Goal: Use online tool/utility: Utilize a website feature to perform a specific function

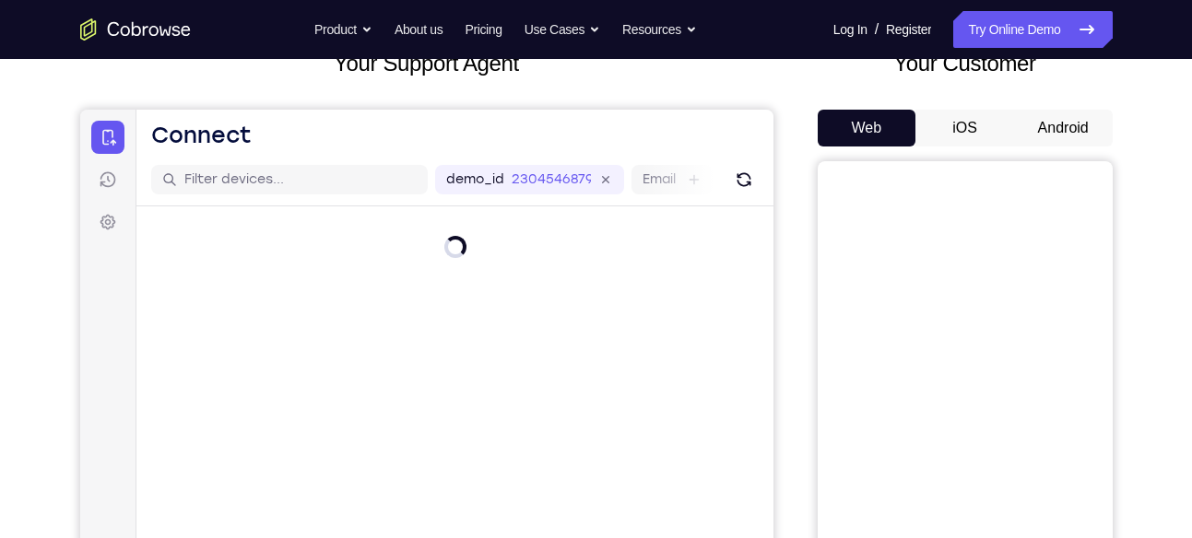
scroll to position [127, 0]
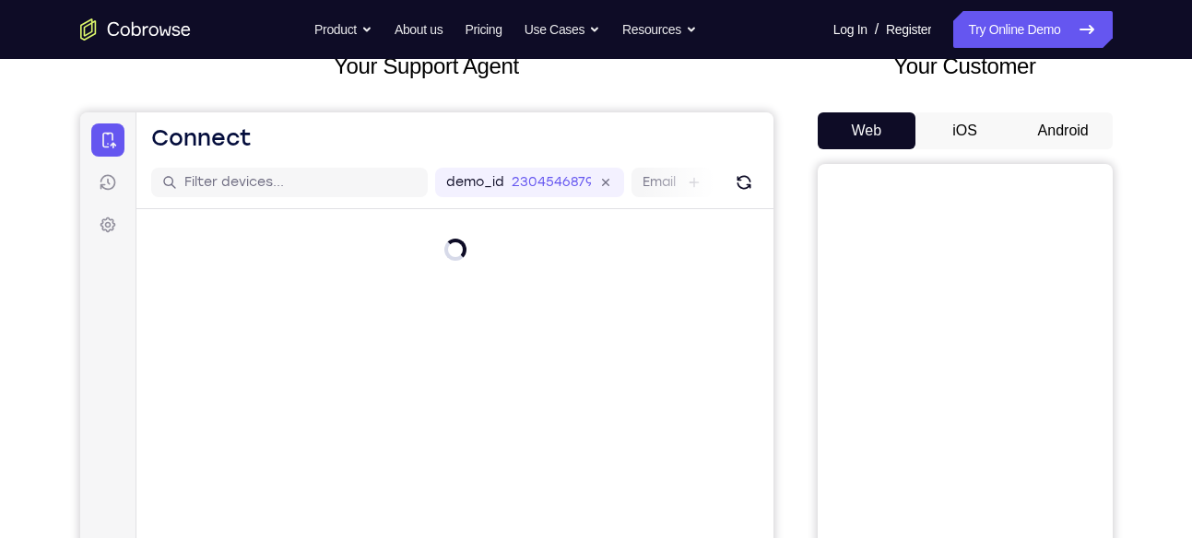
click at [1068, 115] on button "Android" at bounding box center [1063, 130] width 99 height 37
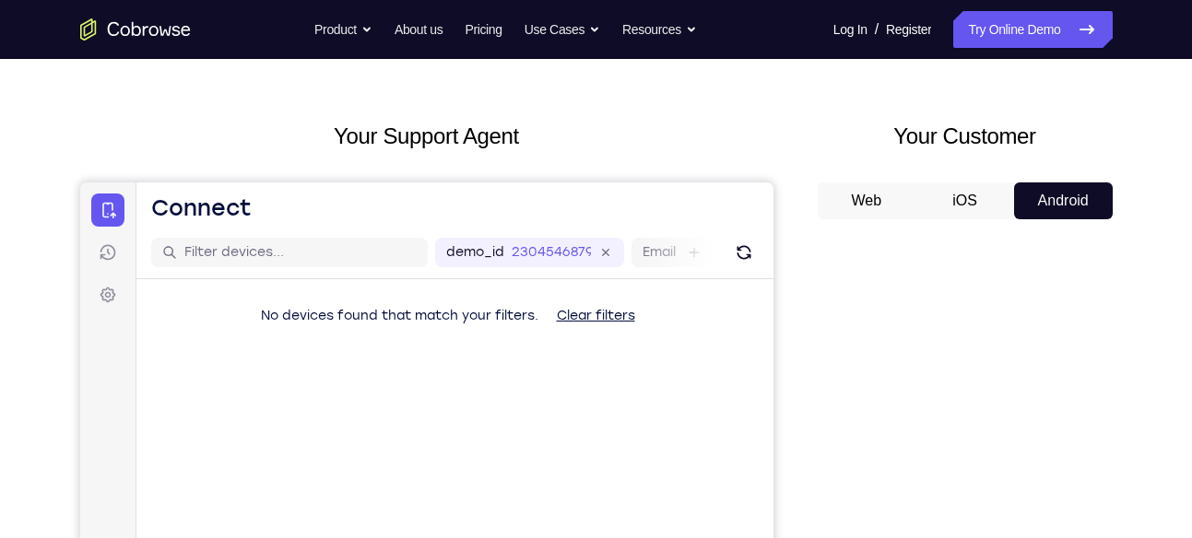
scroll to position [55, 0]
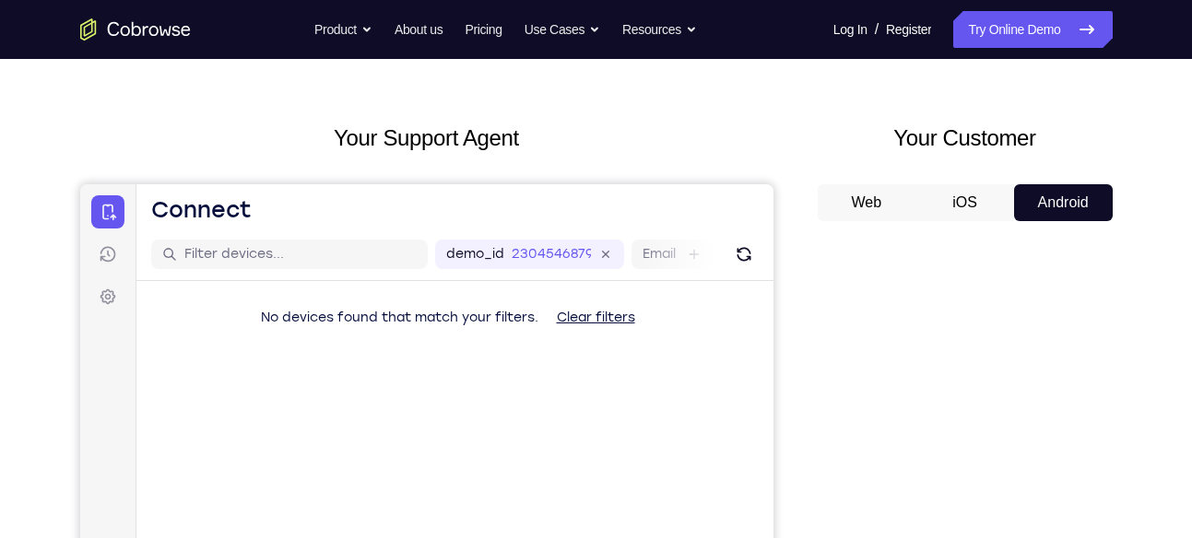
click at [961, 195] on button "iOS" at bounding box center [964, 202] width 99 height 37
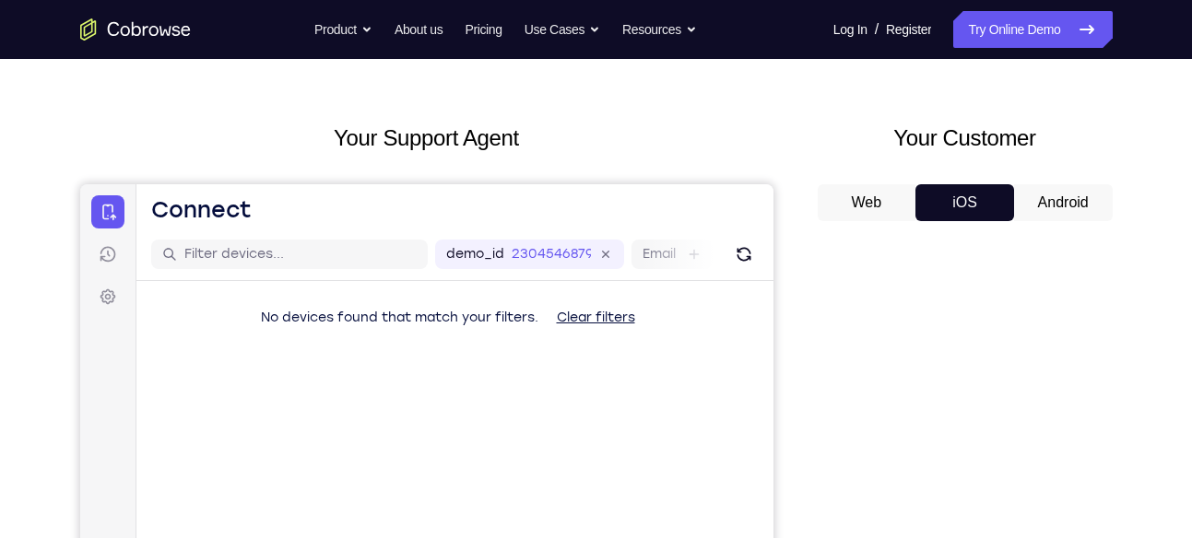
click at [1044, 200] on button "Android" at bounding box center [1063, 202] width 99 height 37
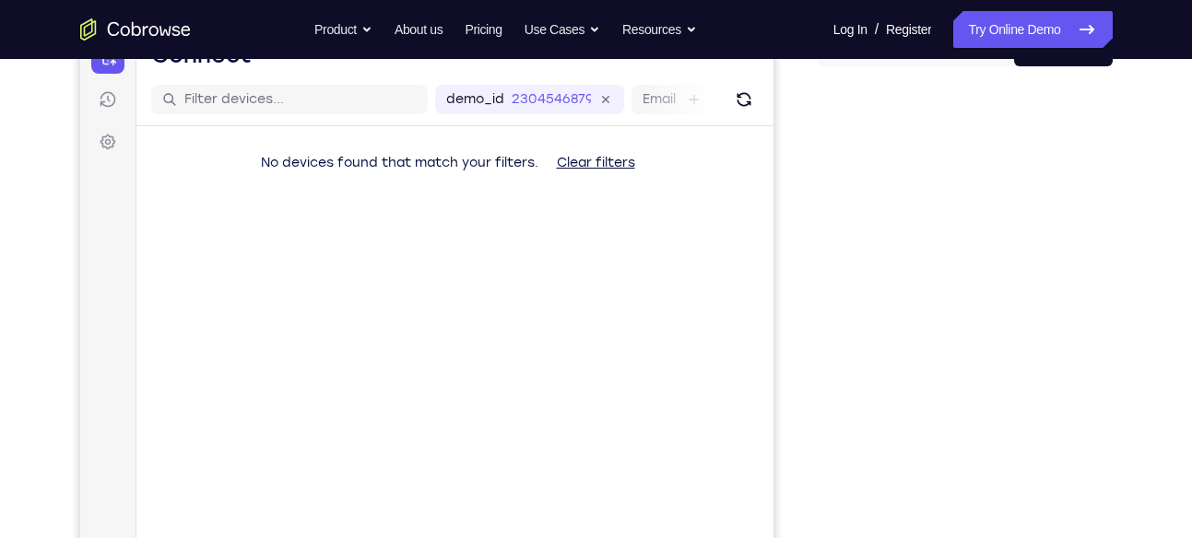
scroll to position [211, 0]
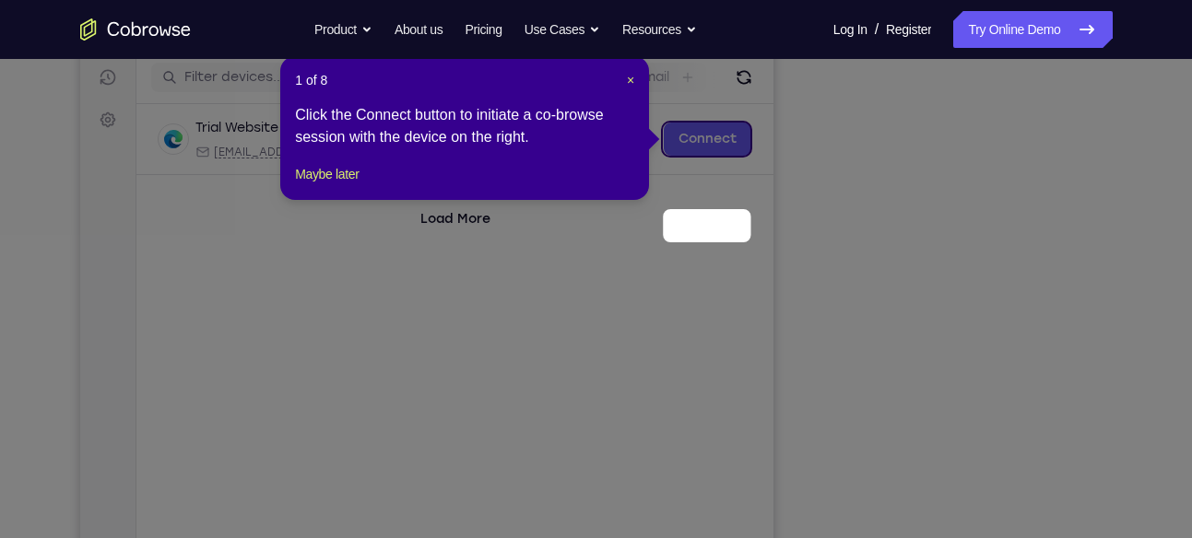
scroll to position [146, 0]
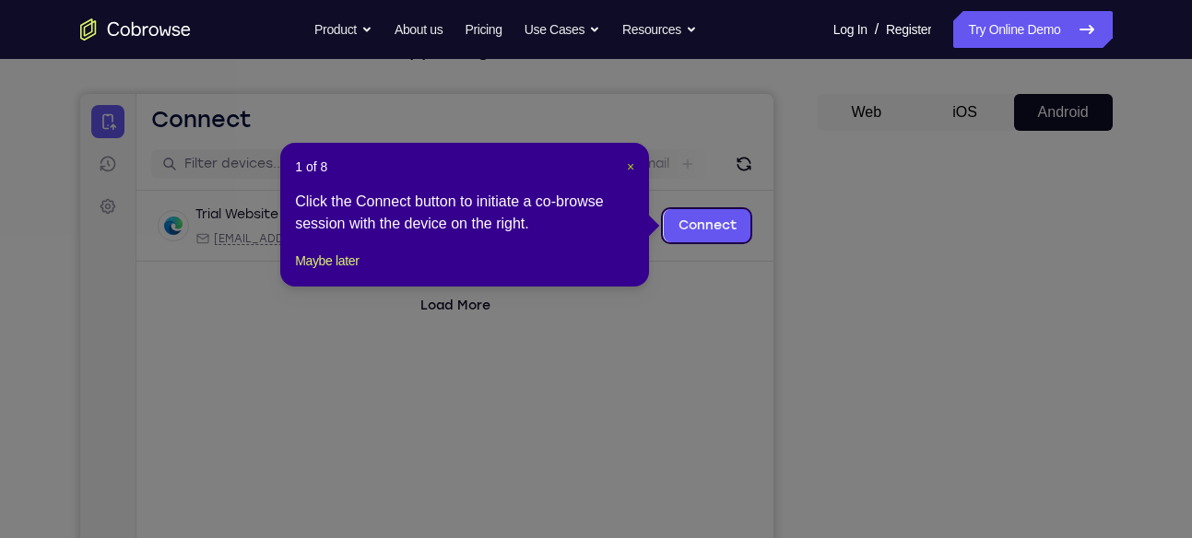
click at [632, 164] on span "×" at bounding box center [630, 166] width 7 height 15
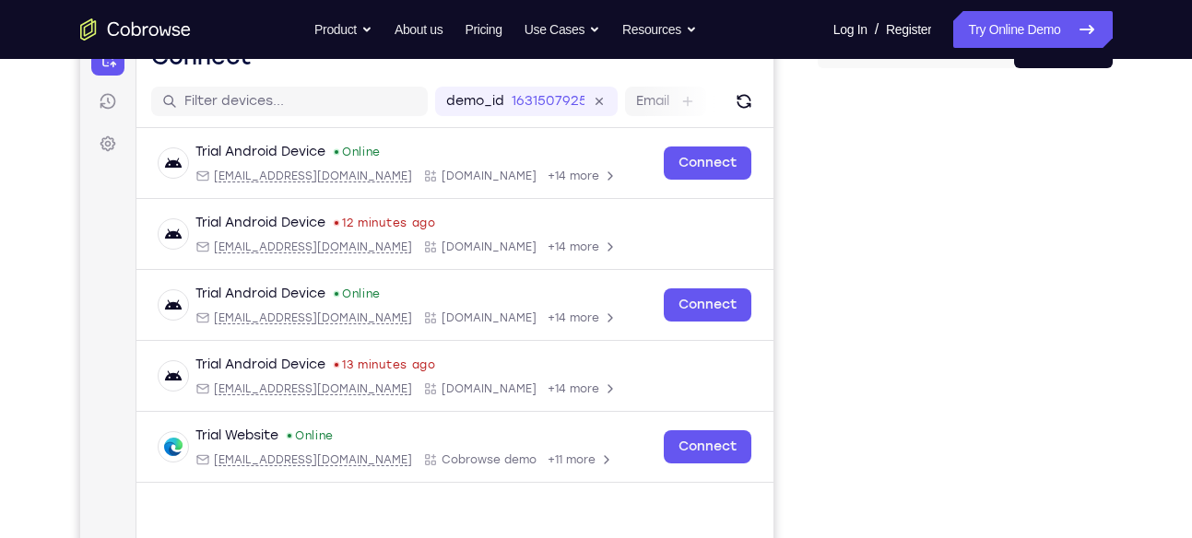
scroll to position [206, 0]
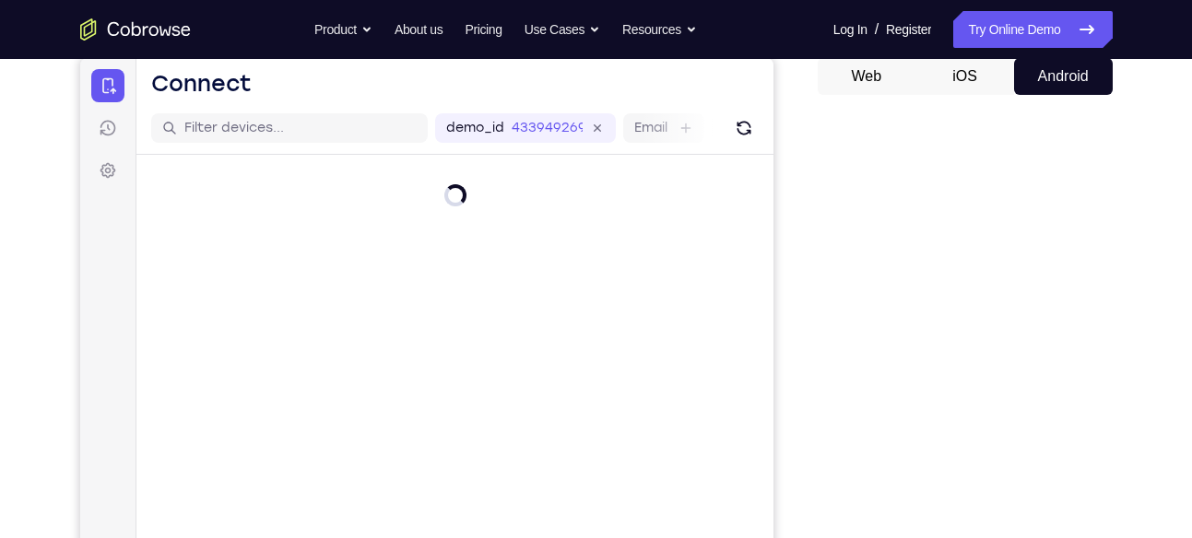
scroll to position [143, 0]
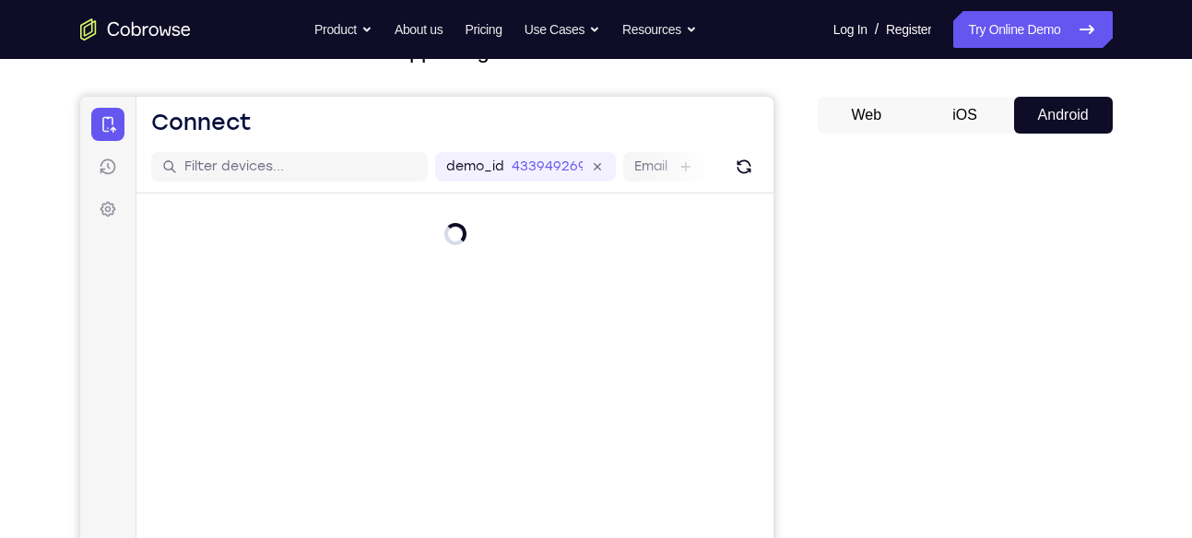
drag, startPoint x: 740, startPoint y: 159, endPoint x: 944, endPoint y: 99, distance: 212.6
click at [773, 99] on html "Skip to main content Connect Sessions Settings Open main menu Connect demo_id 4…" at bounding box center [425, 406] width 693 height 618
click at [945, 99] on button "iOS" at bounding box center [964, 115] width 99 height 37
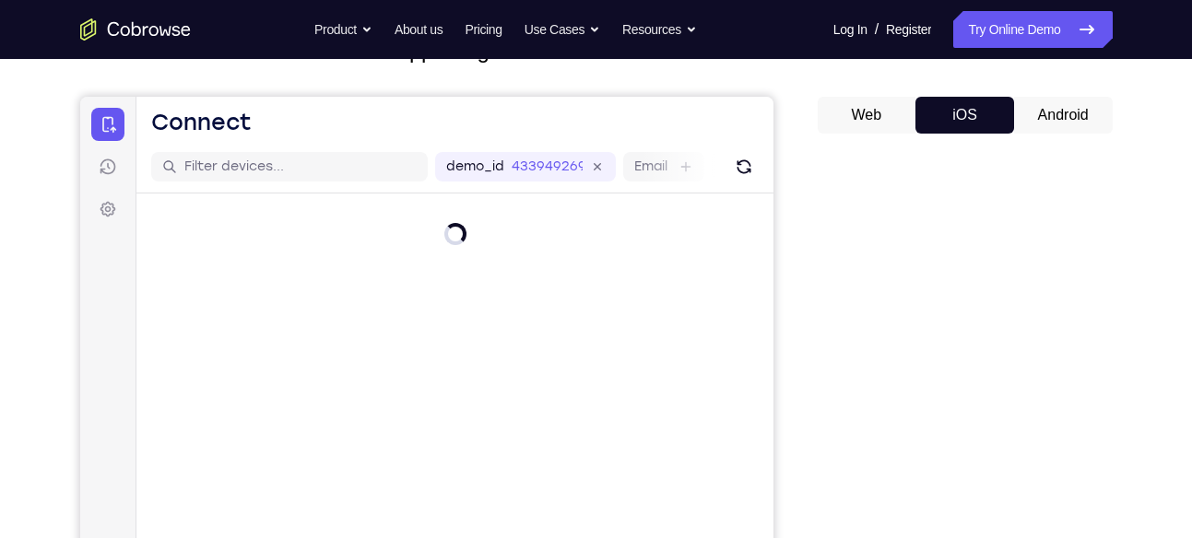
click at [878, 124] on button "Web" at bounding box center [867, 115] width 99 height 37
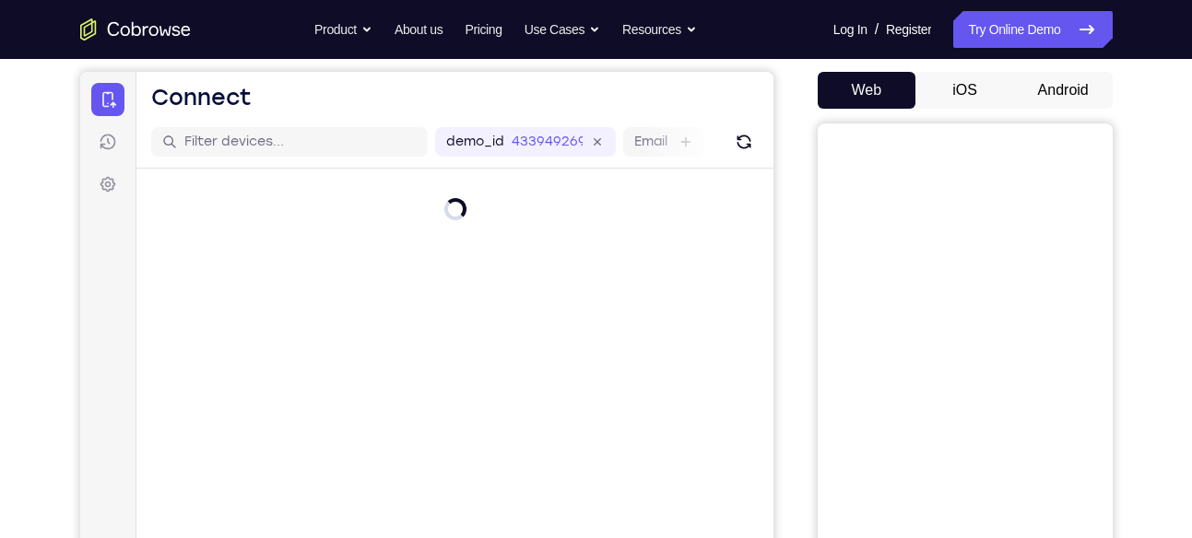
scroll to position [163, 0]
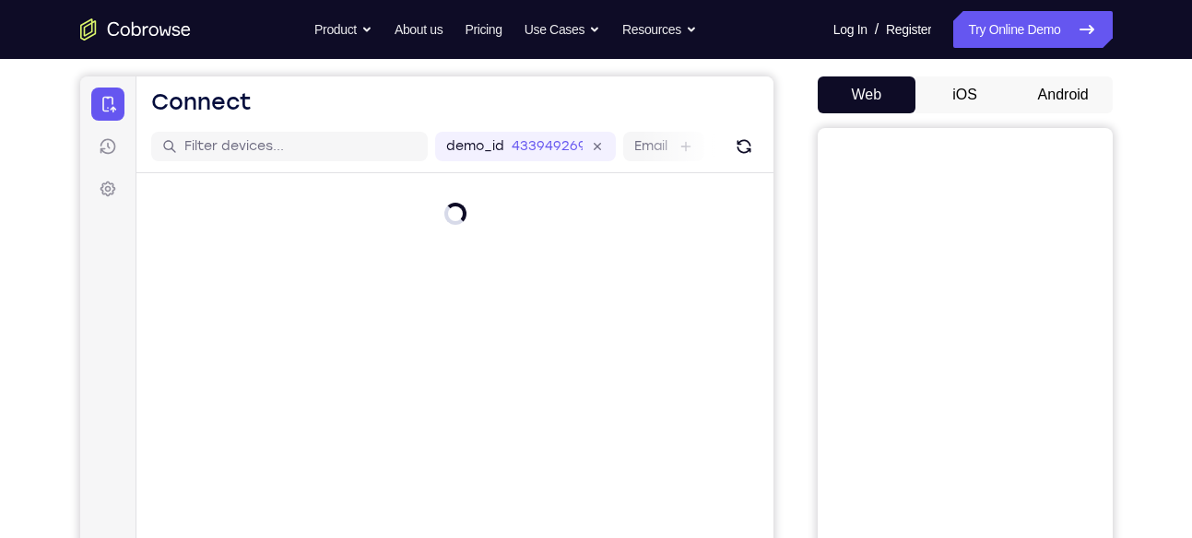
click at [1051, 105] on button "Android" at bounding box center [1063, 95] width 99 height 37
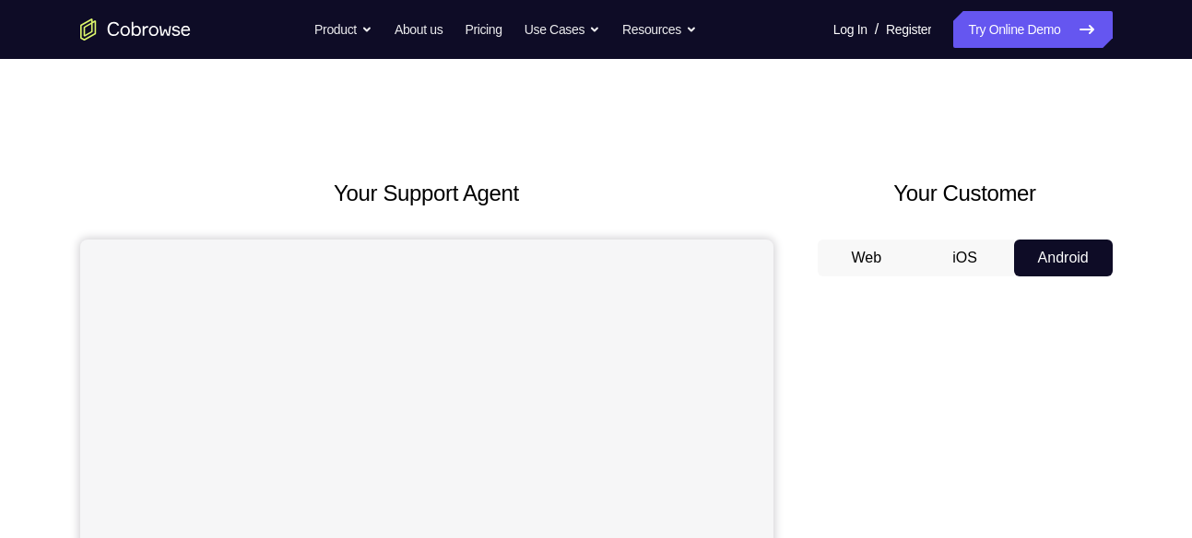
scroll to position [14, 0]
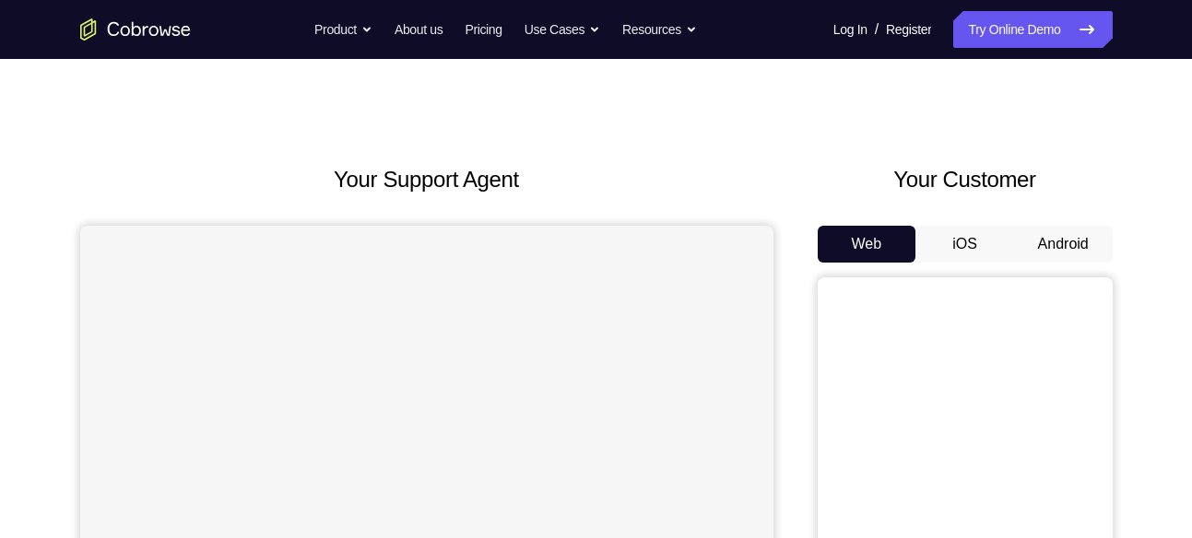
click at [1067, 248] on button "Android" at bounding box center [1063, 244] width 99 height 37
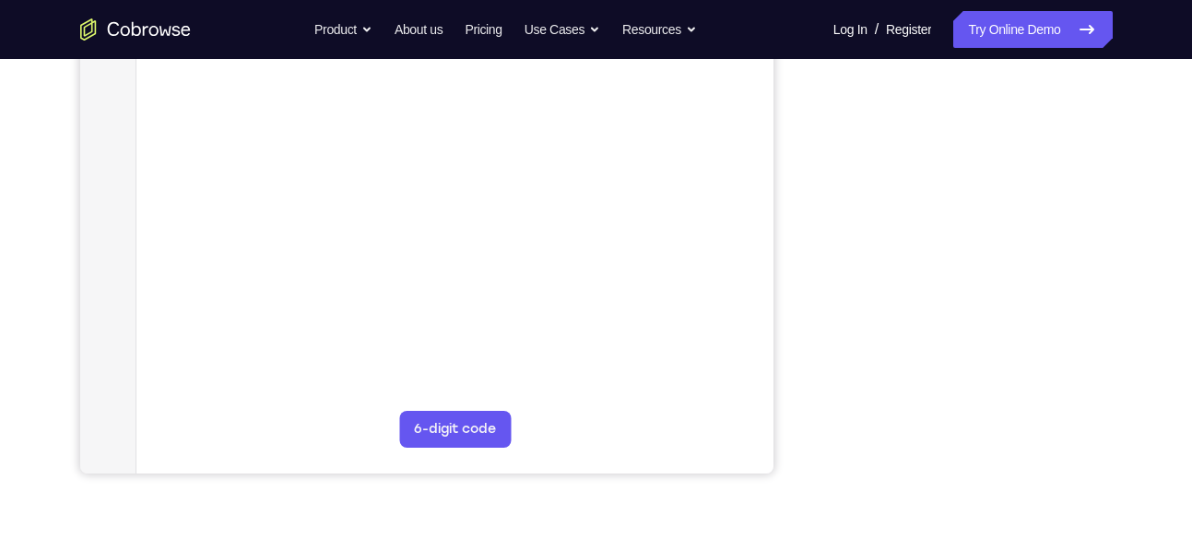
scroll to position [0, 0]
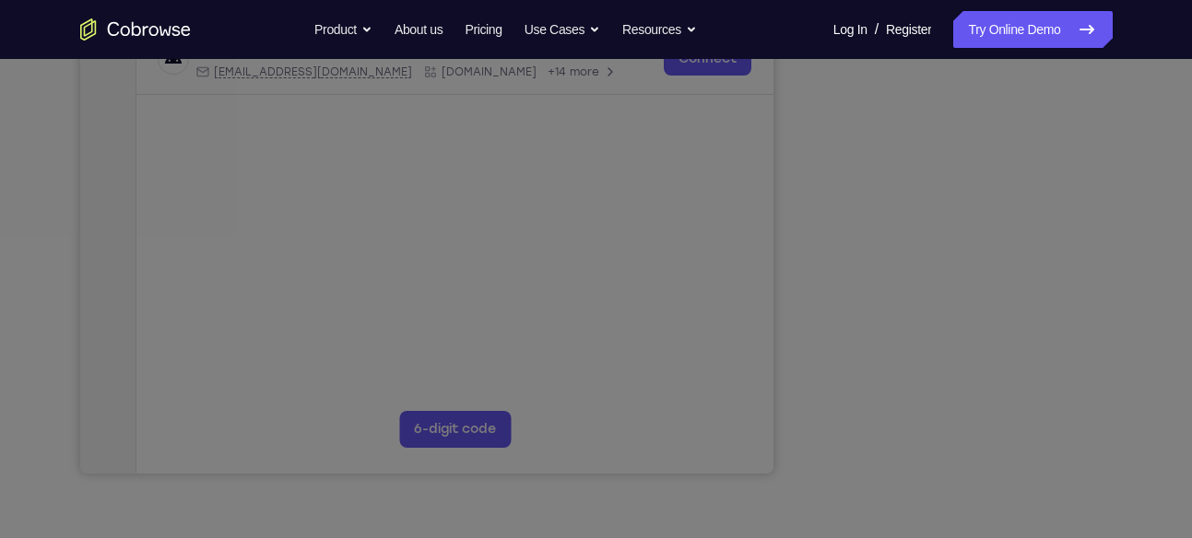
click at [1041, 348] on icon at bounding box center [603, 194] width 1206 height 690
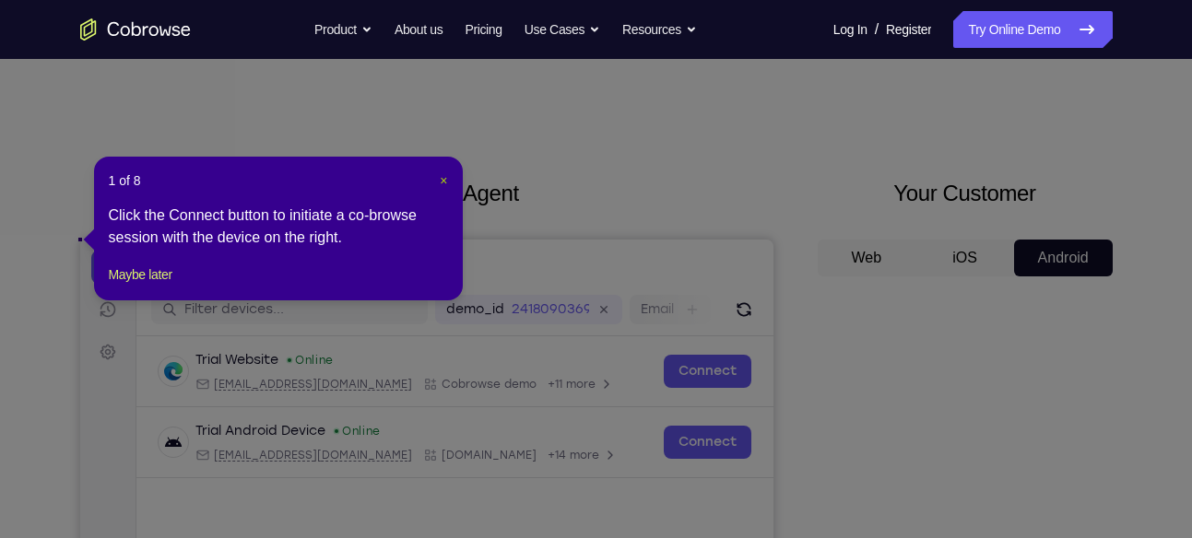
click at [442, 178] on span "×" at bounding box center [443, 180] width 7 height 15
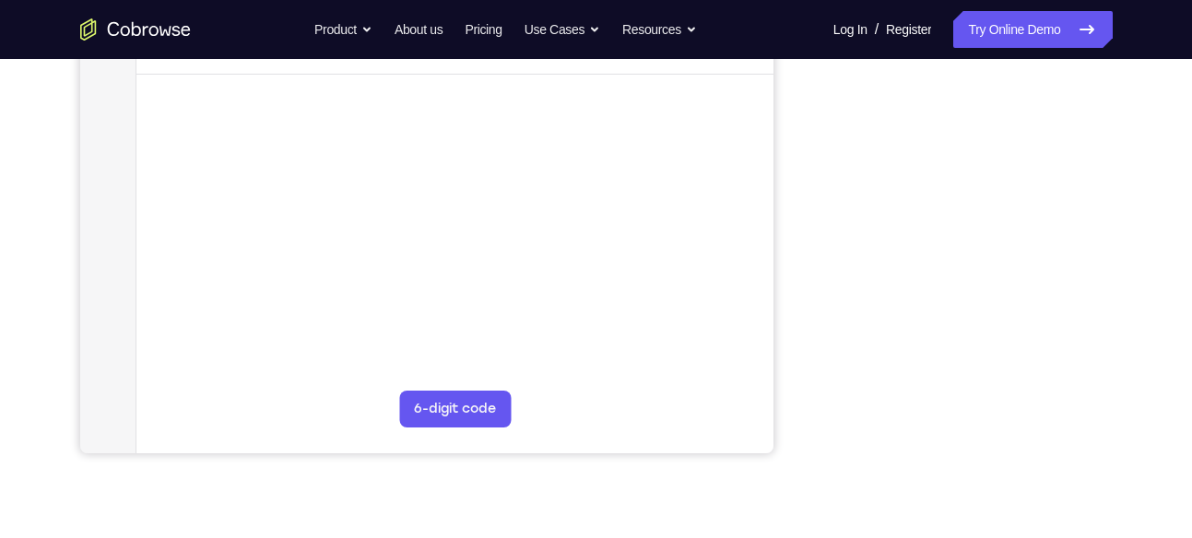
scroll to position [415, 0]
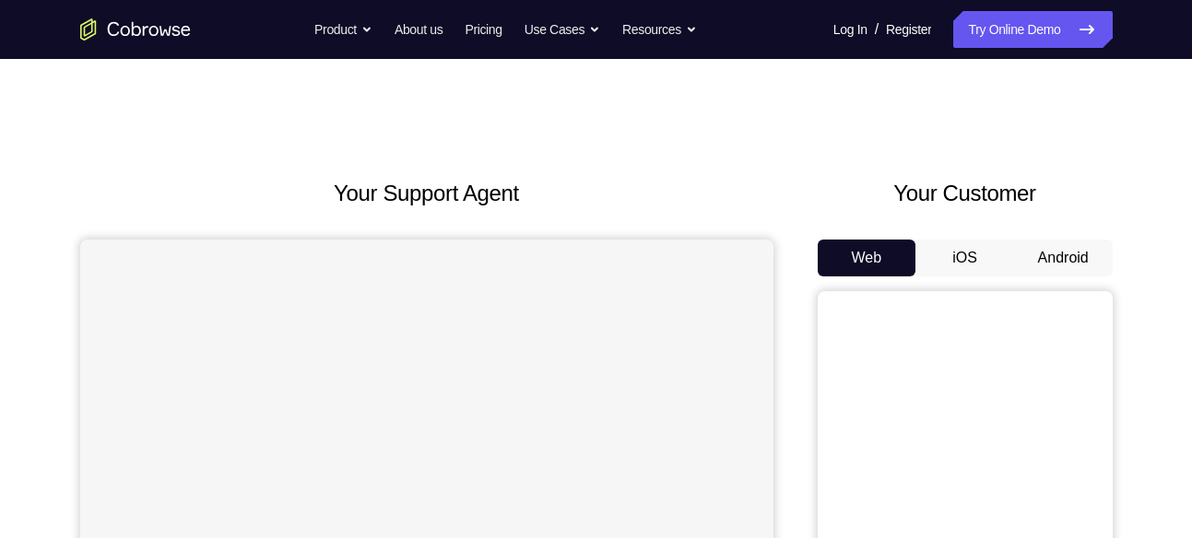
click at [1046, 267] on button "Android" at bounding box center [1063, 258] width 99 height 37
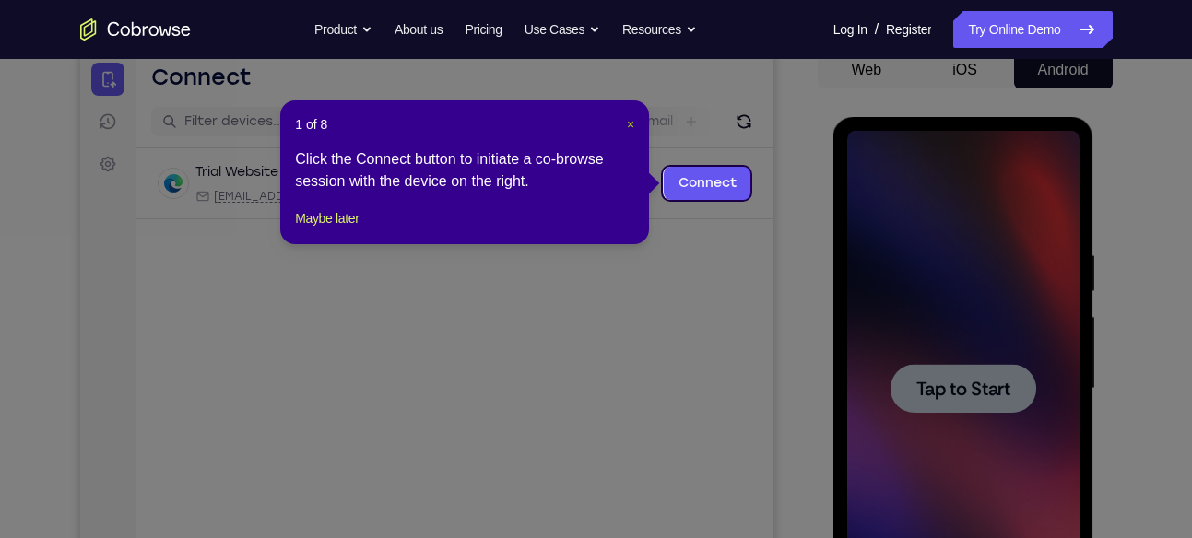
click at [632, 125] on span "×" at bounding box center [630, 124] width 7 height 15
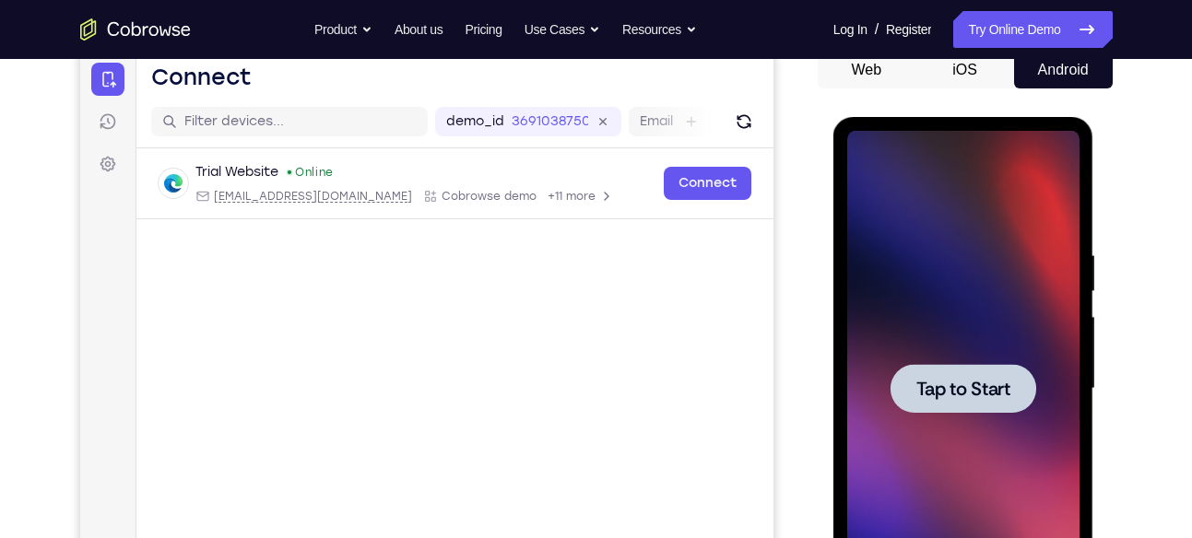
click at [949, 398] on span "Tap to Start" at bounding box center [963, 389] width 94 height 18
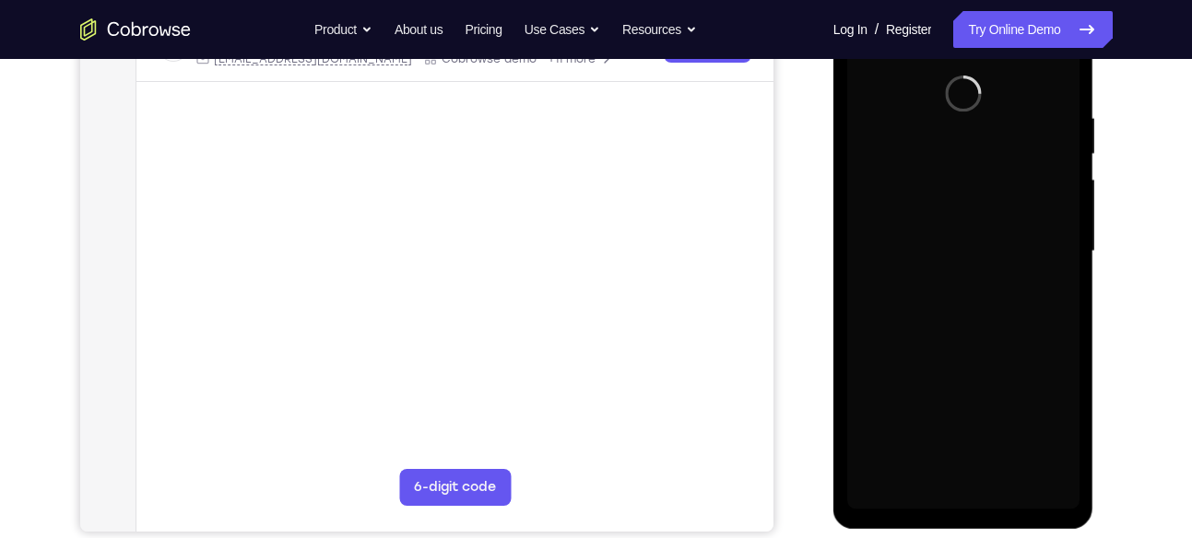
scroll to position [325, 0]
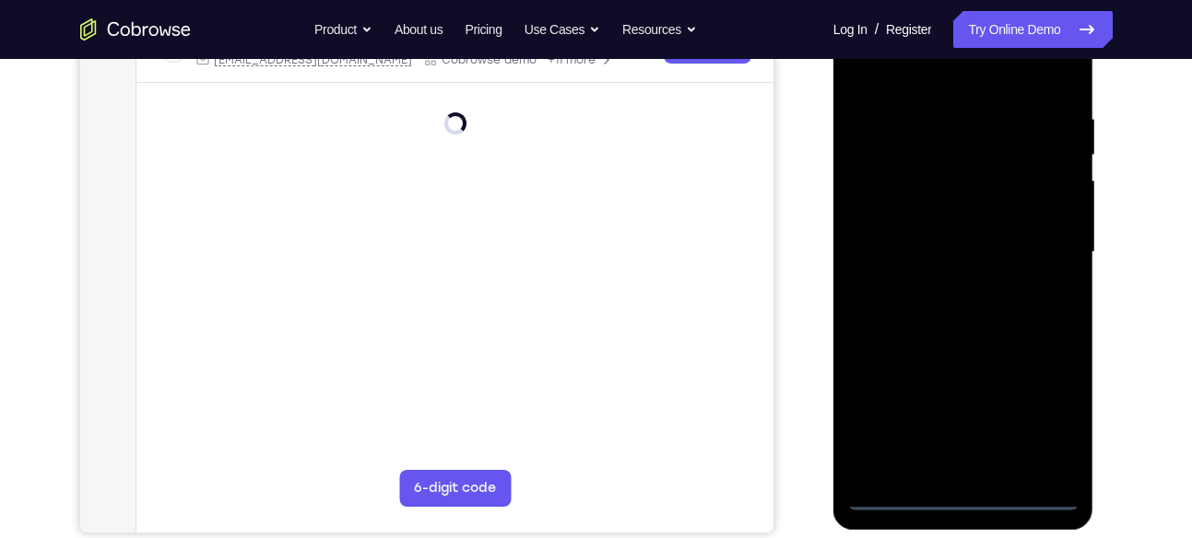
click at [969, 499] on div at bounding box center [963, 252] width 232 height 516
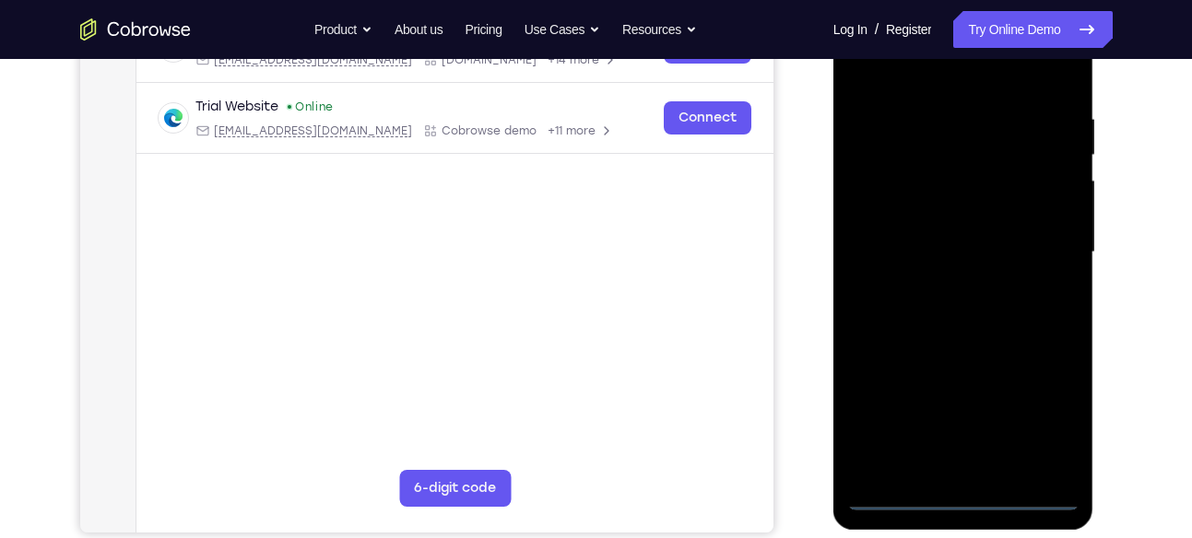
click at [1052, 407] on div at bounding box center [963, 252] width 232 height 516
click at [959, 92] on div at bounding box center [963, 252] width 232 height 516
click at [960, 81] on div at bounding box center [963, 252] width 232 height 516
click at [977, 81] on div at bounding box center [963, 252] width 232 height 516
click at [1019, 235] on div at bounding box center [963, 252] width 232 height 516
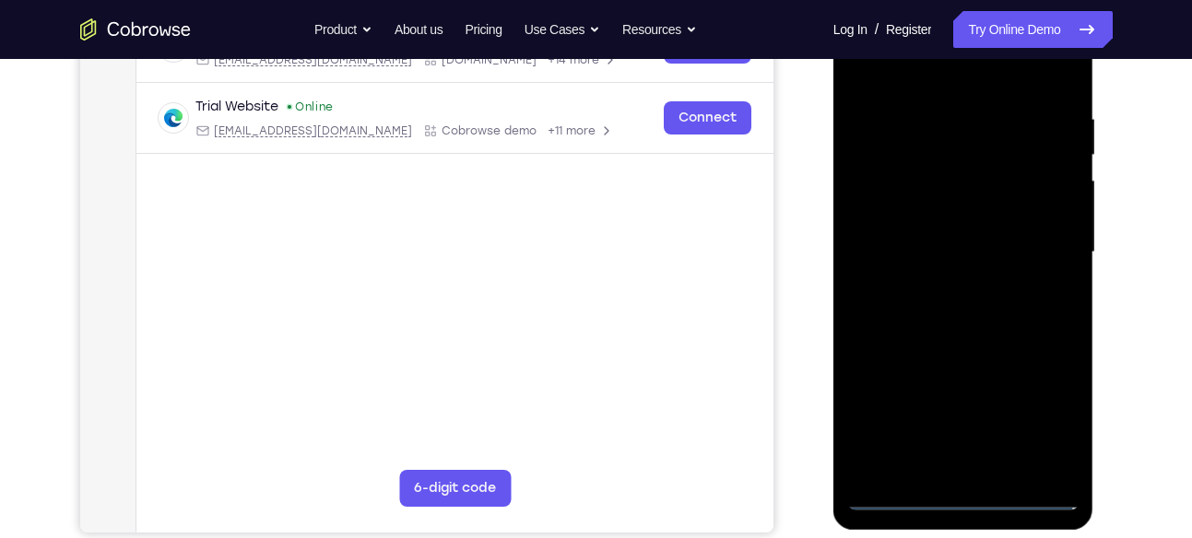
click at [1019, 235] on div at bounding box center [963, 252] width 232 height 516
click at [1047, 246] on div at bounding box center [963, 252] width 232 height 516
click at [941, 284] on div at bounding box center [963, 252] width 232 height 516
click at [963, 353] on div at bounding box center [963, 252] width 232 height 516
click at [970, 345] on div at bounding box center [963, 252] width 232 height 516
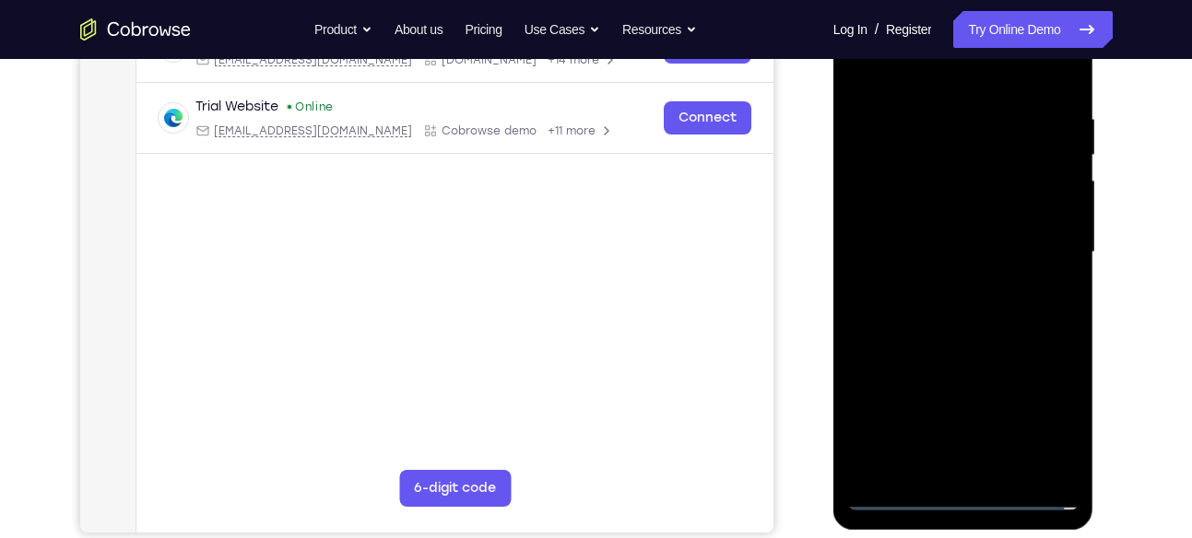
click at [868, 64] on div at bounding box center [963, 252] width 232 height 516
click at [961, 242] on div at bounding box center [963, 252] width 232 height 516
click at [870, 471] on div at bounding box center [963, 252] width 232 height 516
click at [932, 403] on div at bounding box center [963, 252] width 232 height 516
click at [863, 461] on div at bounding box center [963, 252] width 232 height 516
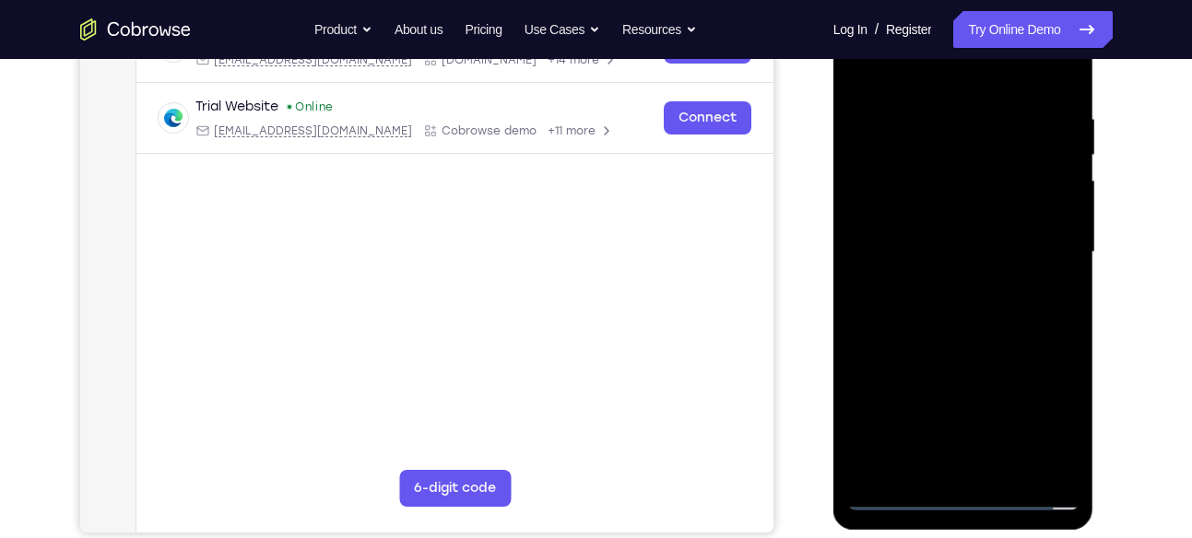
click at [1058, 173] on div at bounding box center [963, 252] width 232 height 516
click at [1061, 393] on div at bounding box center [963, 252] width 232 height 516
click at [1027, 366] on div at bounding box center [963, 252] width 232 height 516
click at [1059, 396] on div at bounding box center [963, 252] width 232 height 516
click at [987, 396] on div at bounding box center [963, 252] width 232 height 516
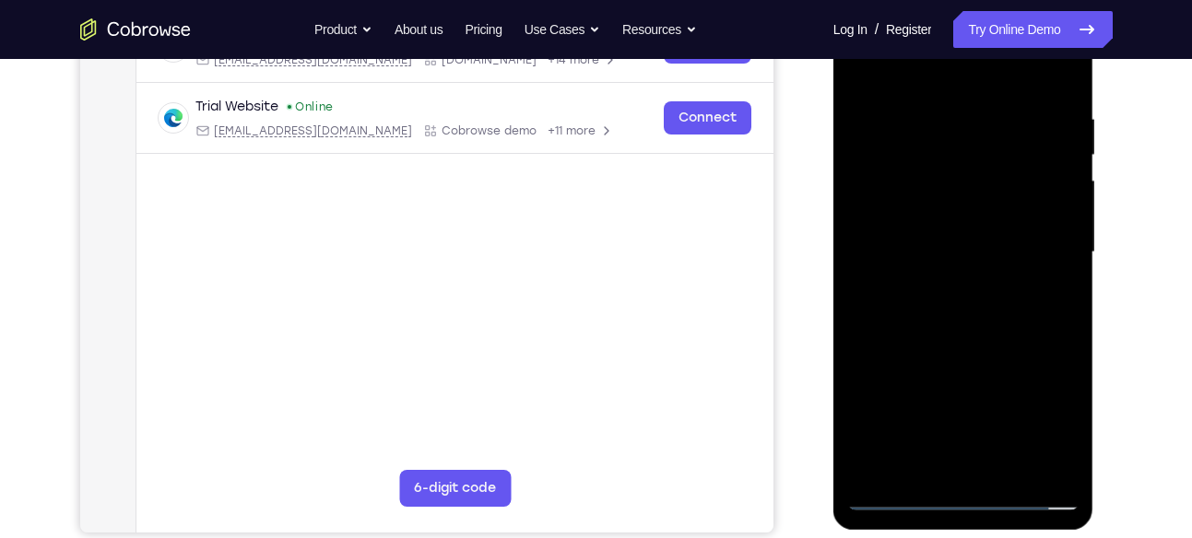
click at [872, 385] on div at bounding box center [963, 252] width 232 height 516
click at [893, 428] on div at bounding box center [963, 252] width 232 height 516
click at [901, 370] on div at bounding box center [963, 252] width 232 height 516
click at [1026, 428] on div at bounding box center [963, 252] width 232 height 516
click at [853, 471] on div at bounding box center [963, 252] width 232 height 516
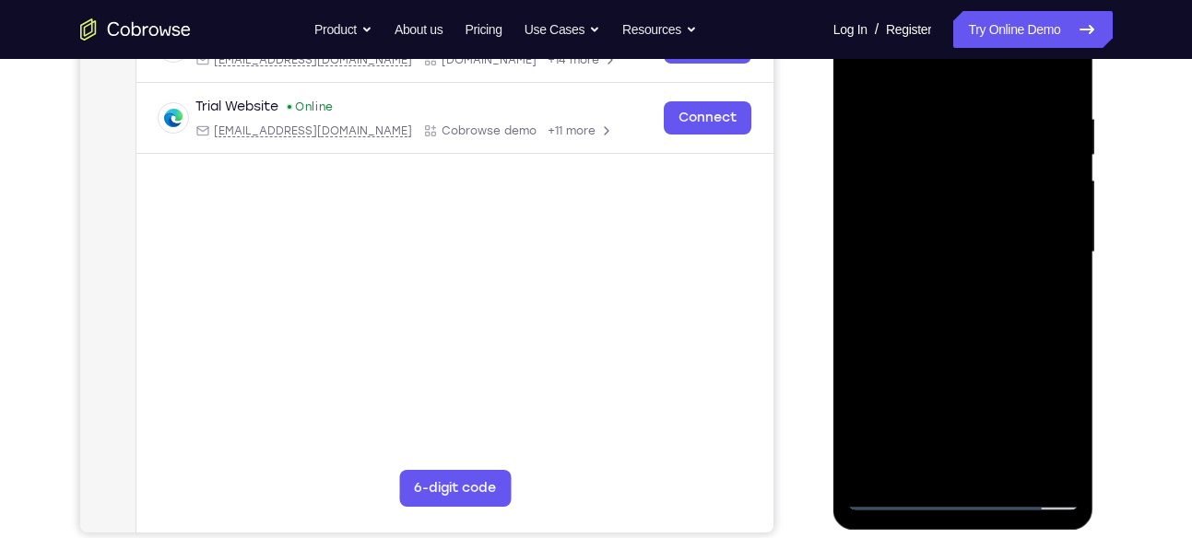
click at [918, 402] on div at bounding box center [963, 252] width 232 height 516
click at [1060, 437] on div at bounding box center [963, 252] width 232 height 516
click at [932, 402] on div at bounding box center [963, 252] width 232 height 516
click at [906, 219] on div at bounding box center [963, 252] width 232 height 516
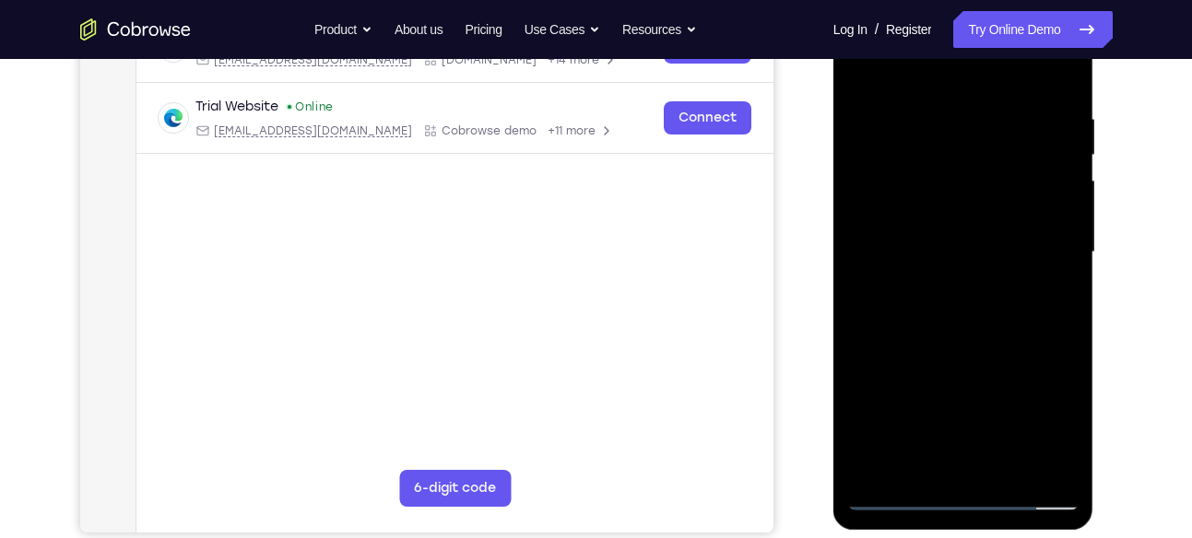
click at [906, 219] on div at bounding box center [963, 252] width 232 height 516
click at [974, 256] on div at bounding box center [963, 252] width 232 height 516
click at [991, 312] on div at bounding box center [963, 252] width 232 height 516
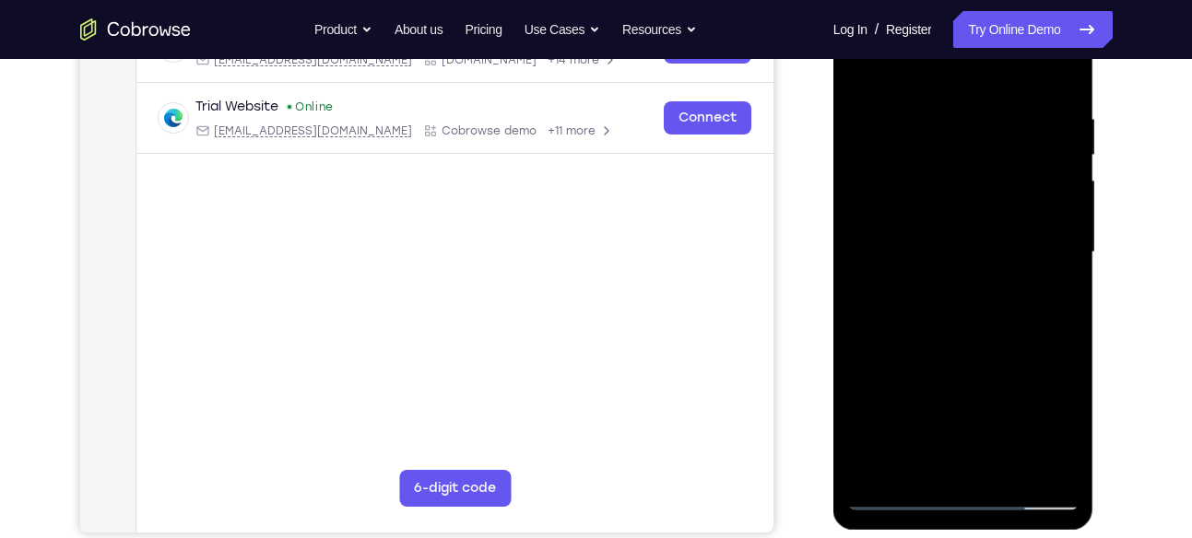
click at [985, 310] on div at bounding box center [963, 252] width 232 height 516
click at [980, 341] on div at bounding box center [963, 252] width 232 height 516
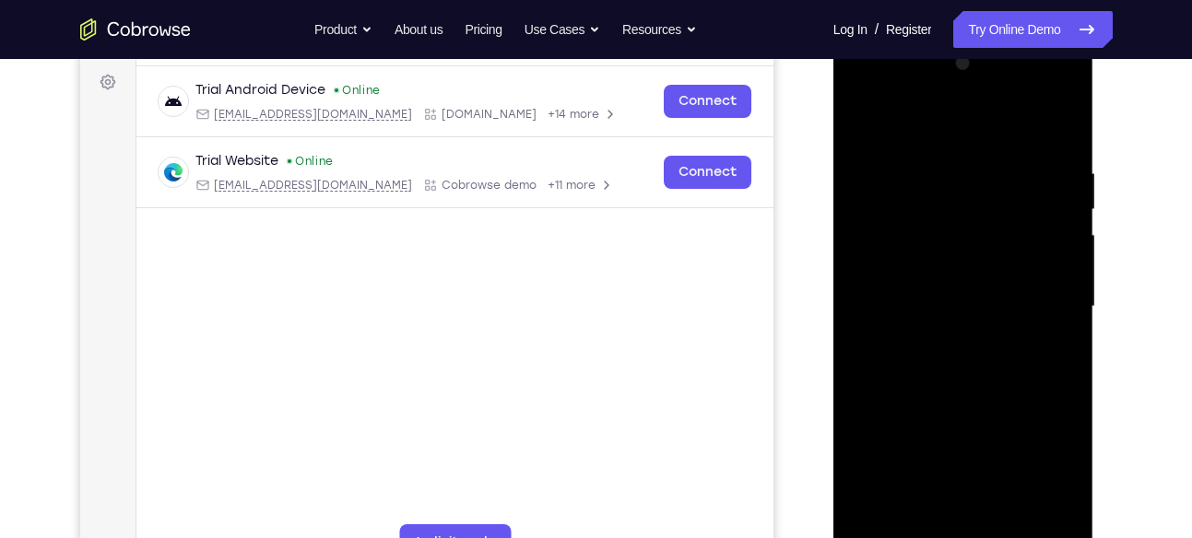
scroll to position [267, 0]
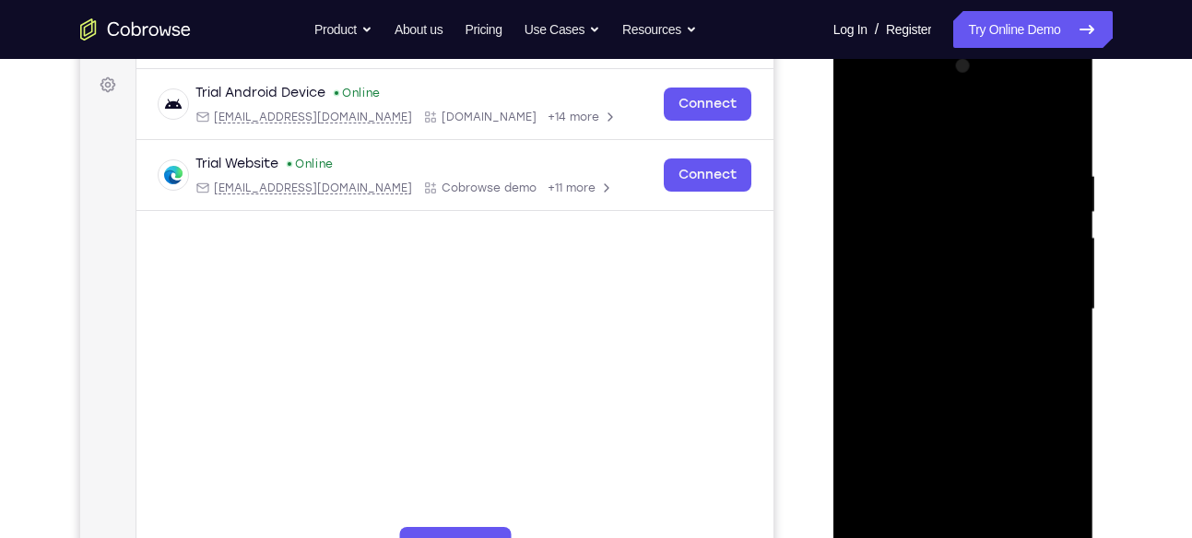
click at [976, 175] on div at bounding box center [963, 310] width 232 height 516
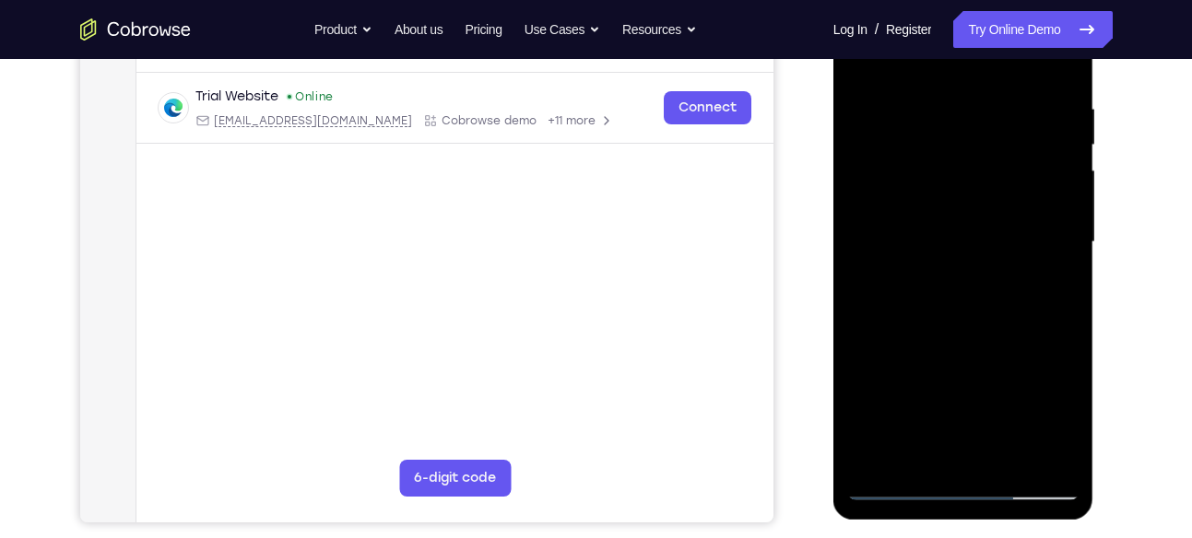
scroll to position [334, 0]
click at [917, 152] on div at bounding box center [963, 243] width 232 height 516
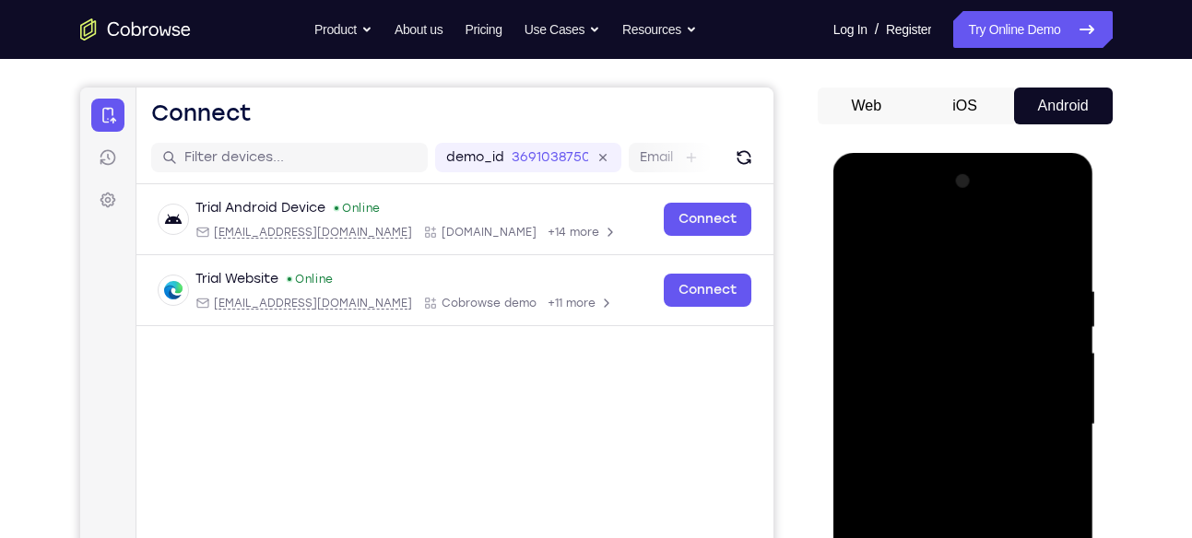
scroll to position [151, 0]
click at [866, 217] on div at bounding box center [963, 426] width 232 height 516
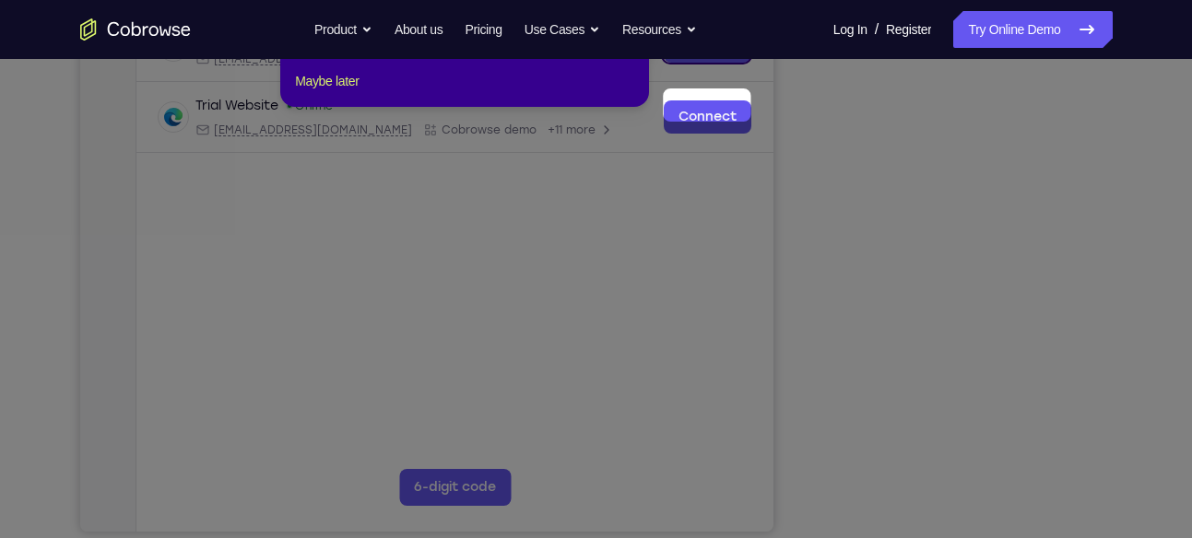
scroll to position [254, 0]
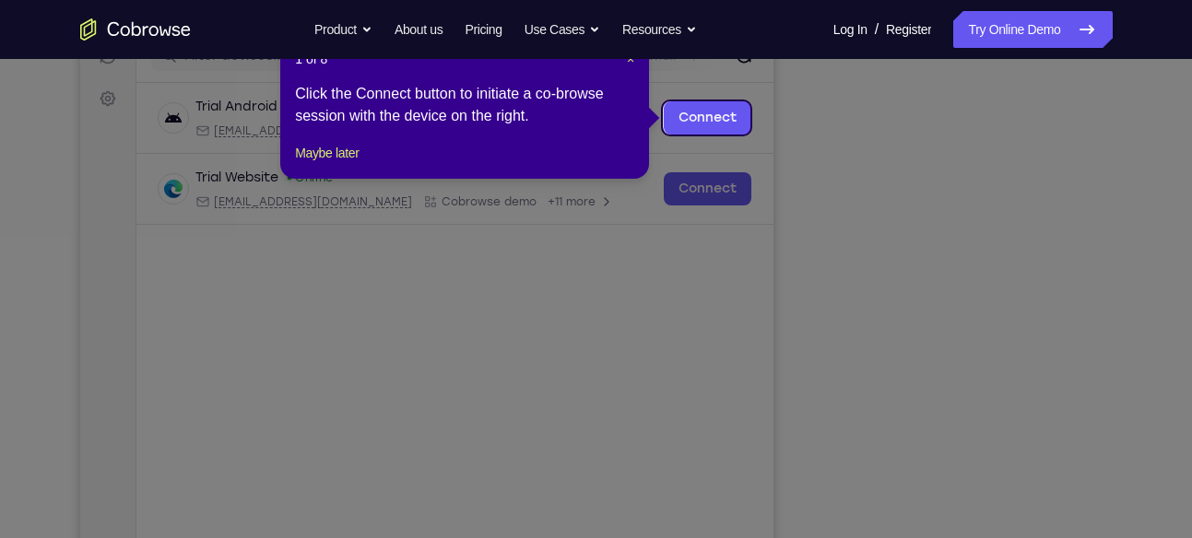
click at [632, 57] on nav "Go back Powerful, Flexible and Trustworthy. Avoid all extra friction for both A…" at bounding box center [596, 29] width 1192 height 59
click at [632, 62] on span "×" at bounding box center [630, 59] width 7 height 15
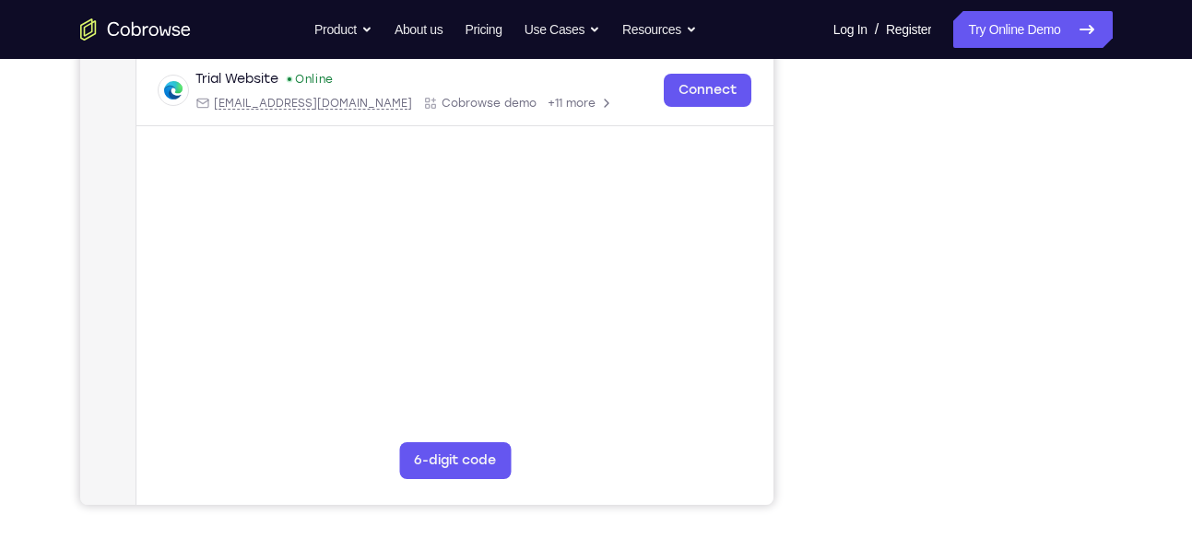
scroll to position [353, 0]
